Goal: Information Seeking & Learning: Learn about a topic

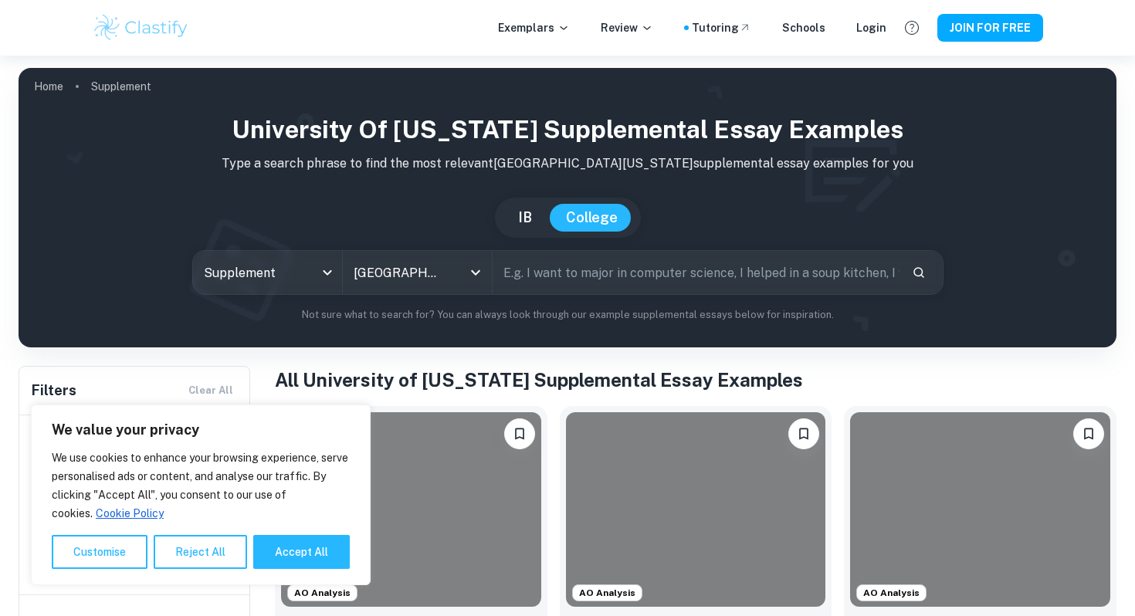
scroll to position [177, 0]
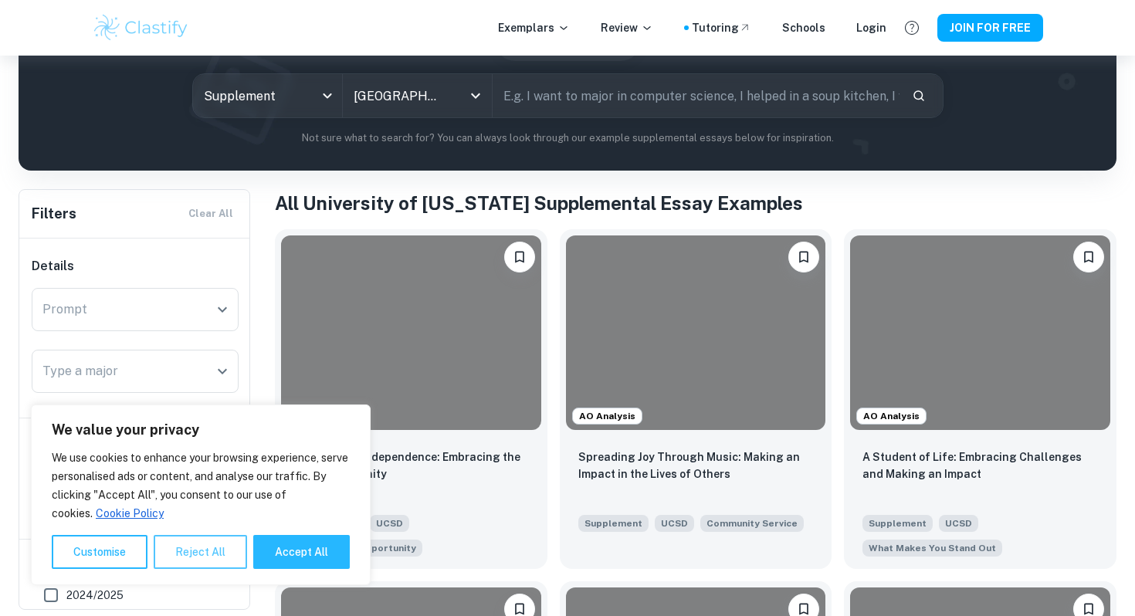
click at [181, 556] on button "Reject All" at bounding box center [200, 552] width 93 height 34
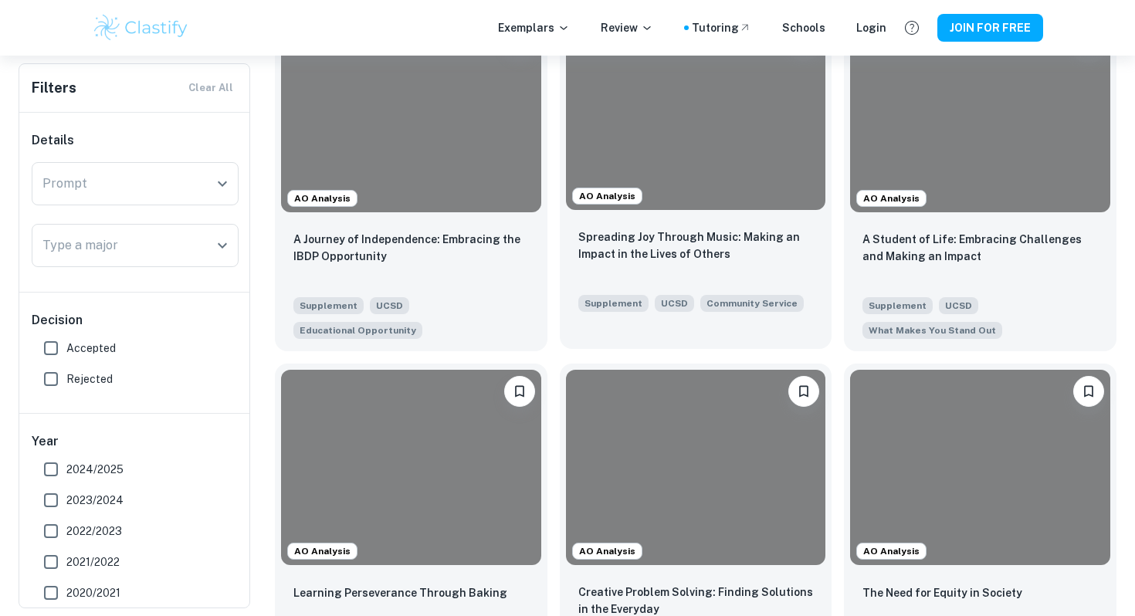
scroll to position [374, 0]
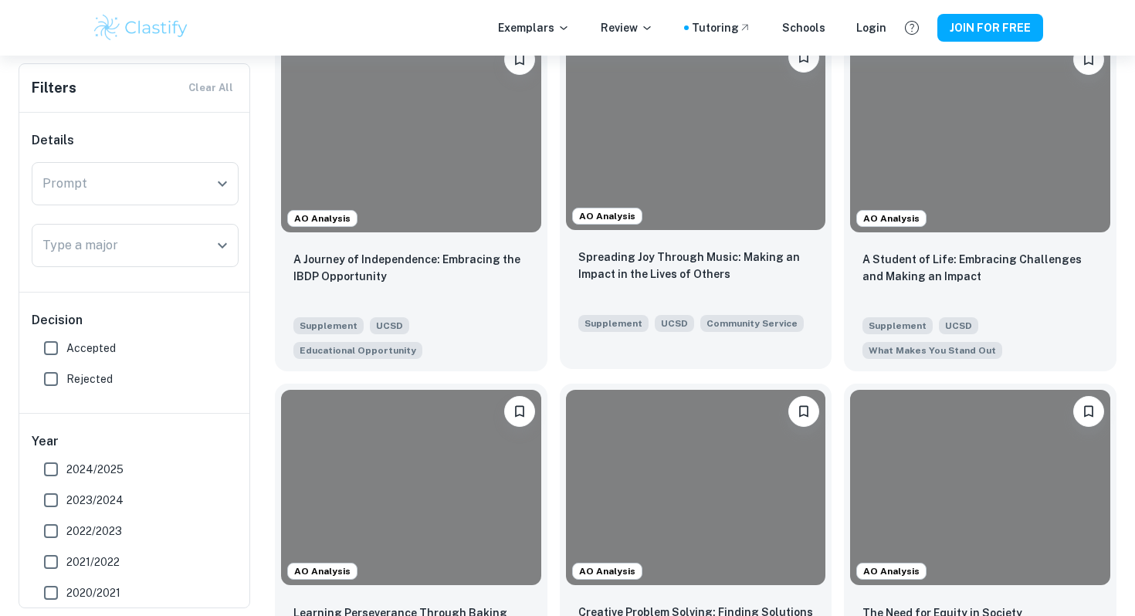
click at [716, 133] on div at bounding box center [696, 133] width 260 height 195
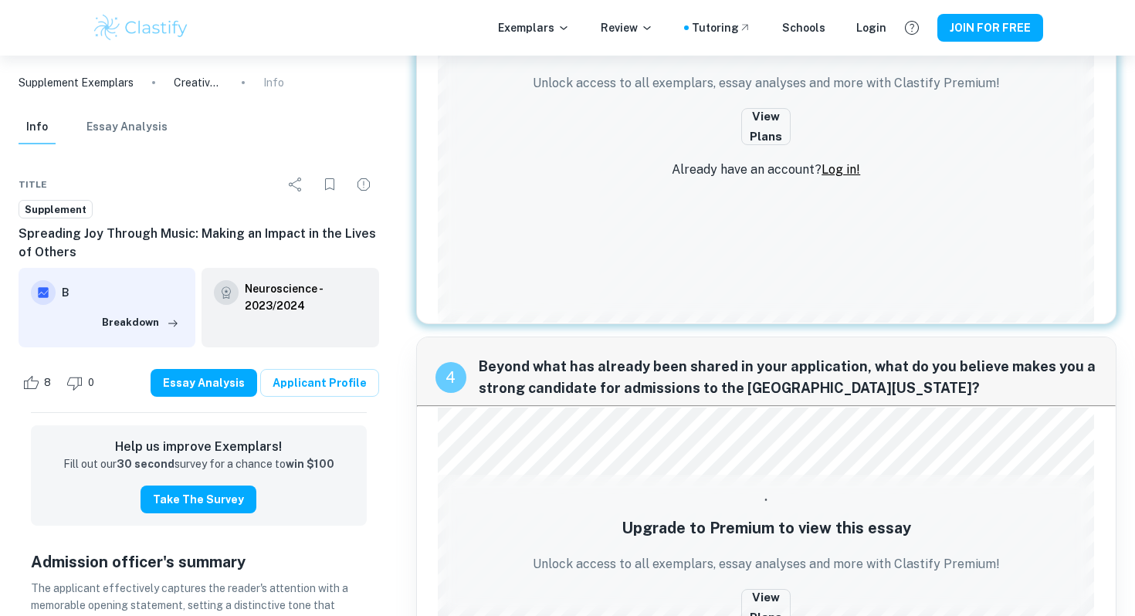
scroll to position [1410, 0]
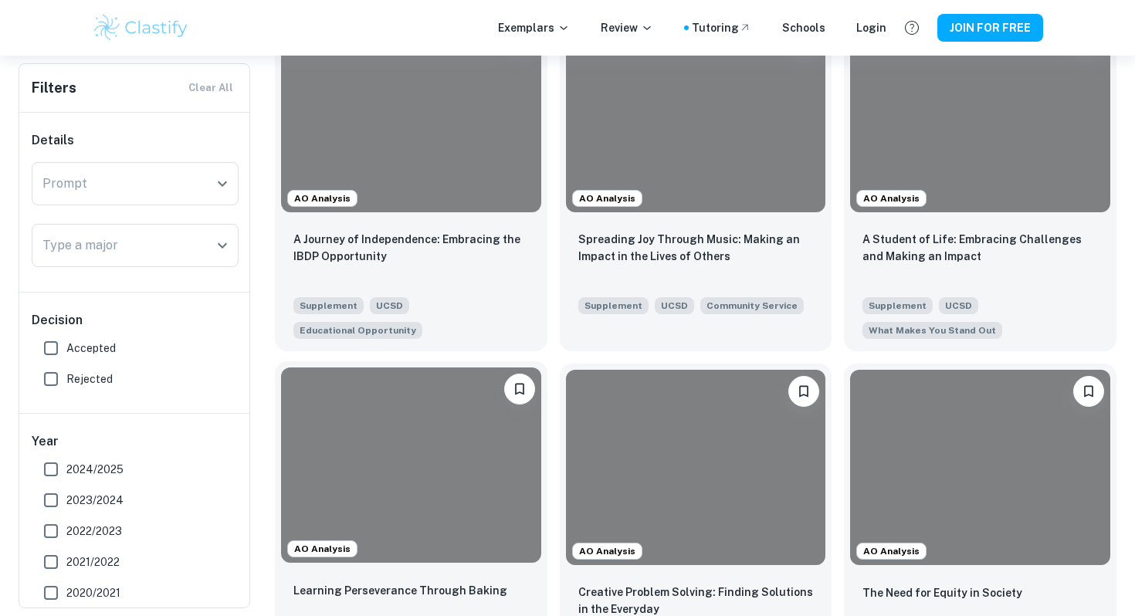
scroll to position [412, 0]
